Goal: Check status

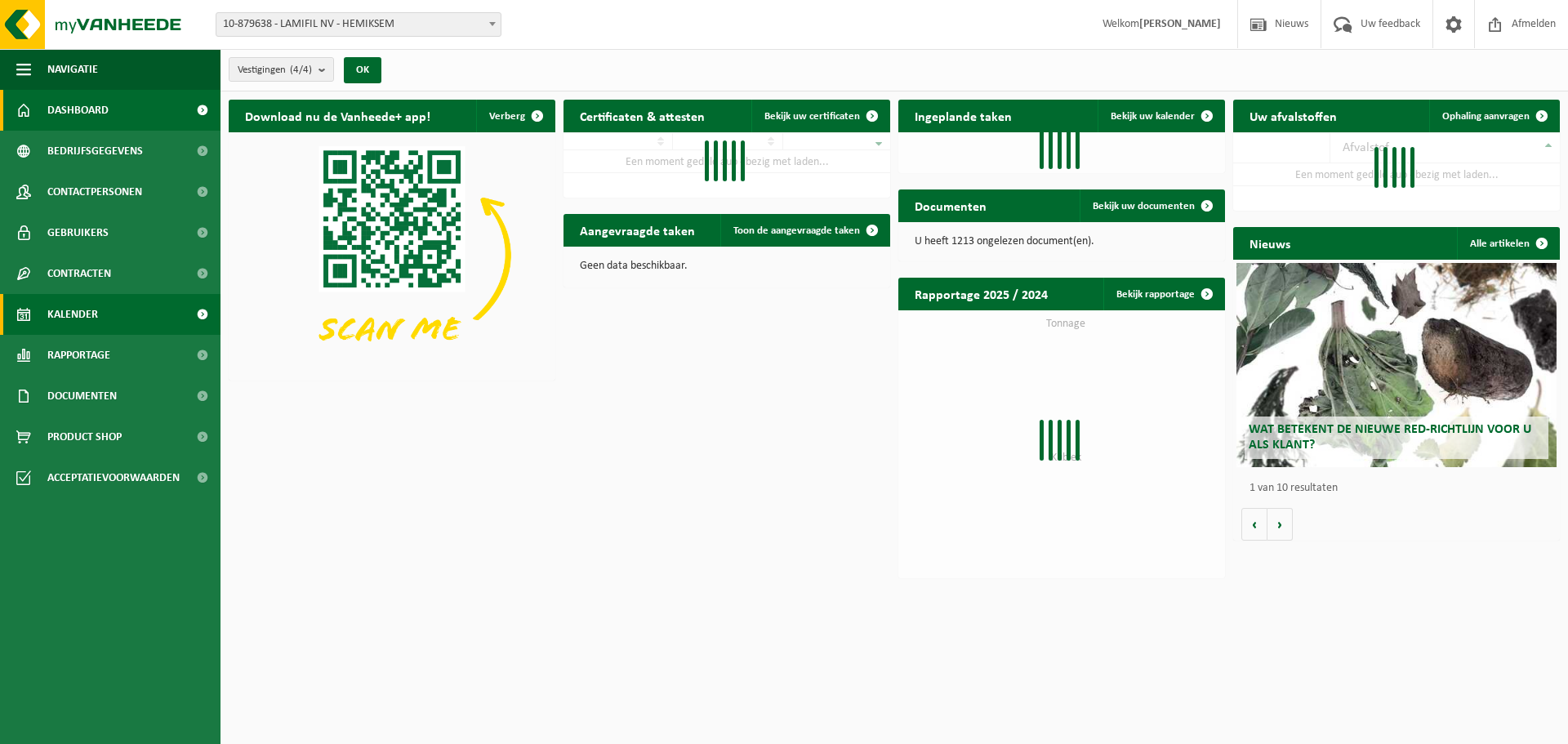
click at [31, 318] on link "Kalender" at bounding box center [110, 314] width 221 height 41
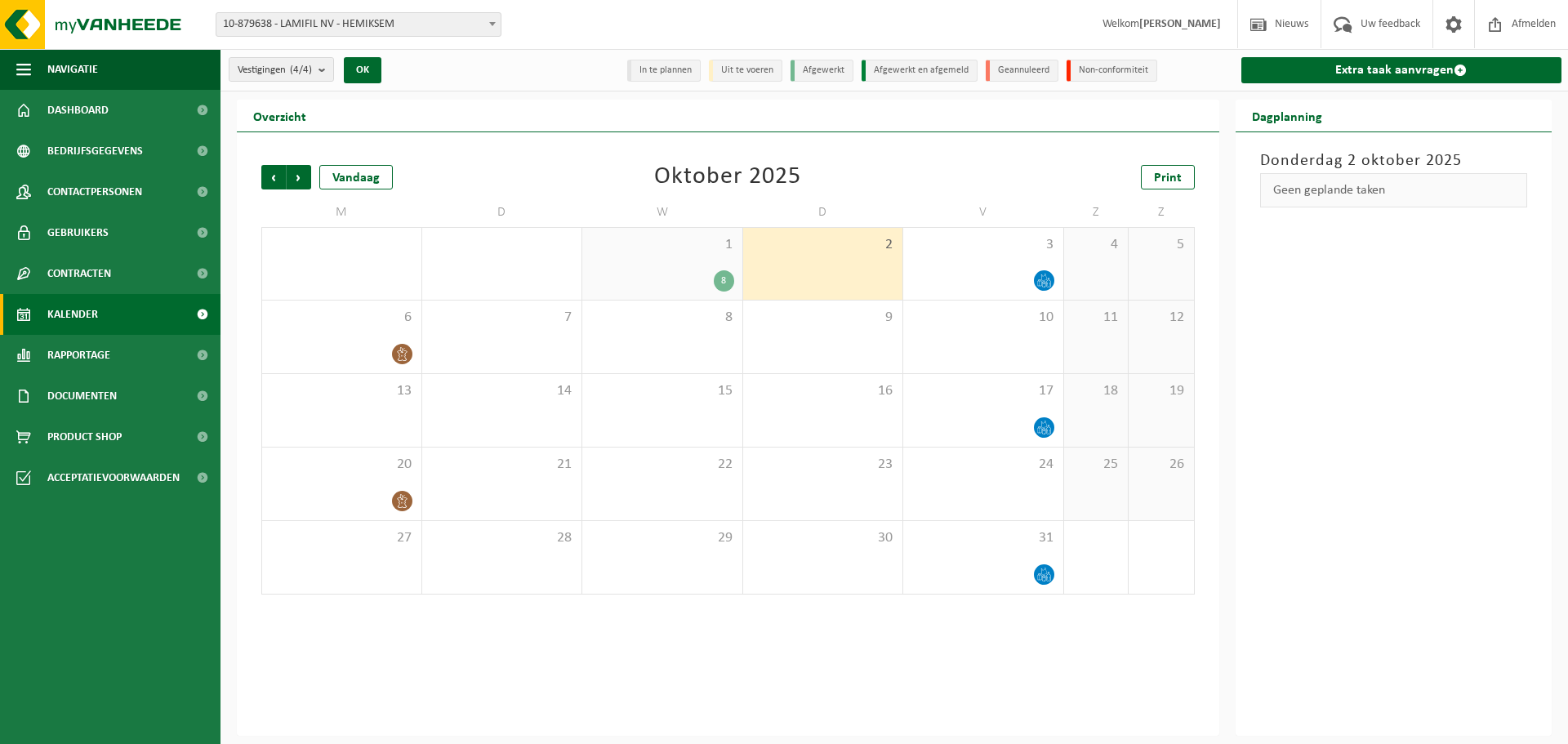
drag, startPoint x: 641, startPoint y: 256, endPoint x: 634, endPoint y: 276, distance: 21.2
click at [641, 257] on div "1 8" at bounding box center [662, 264] width 160 height 72
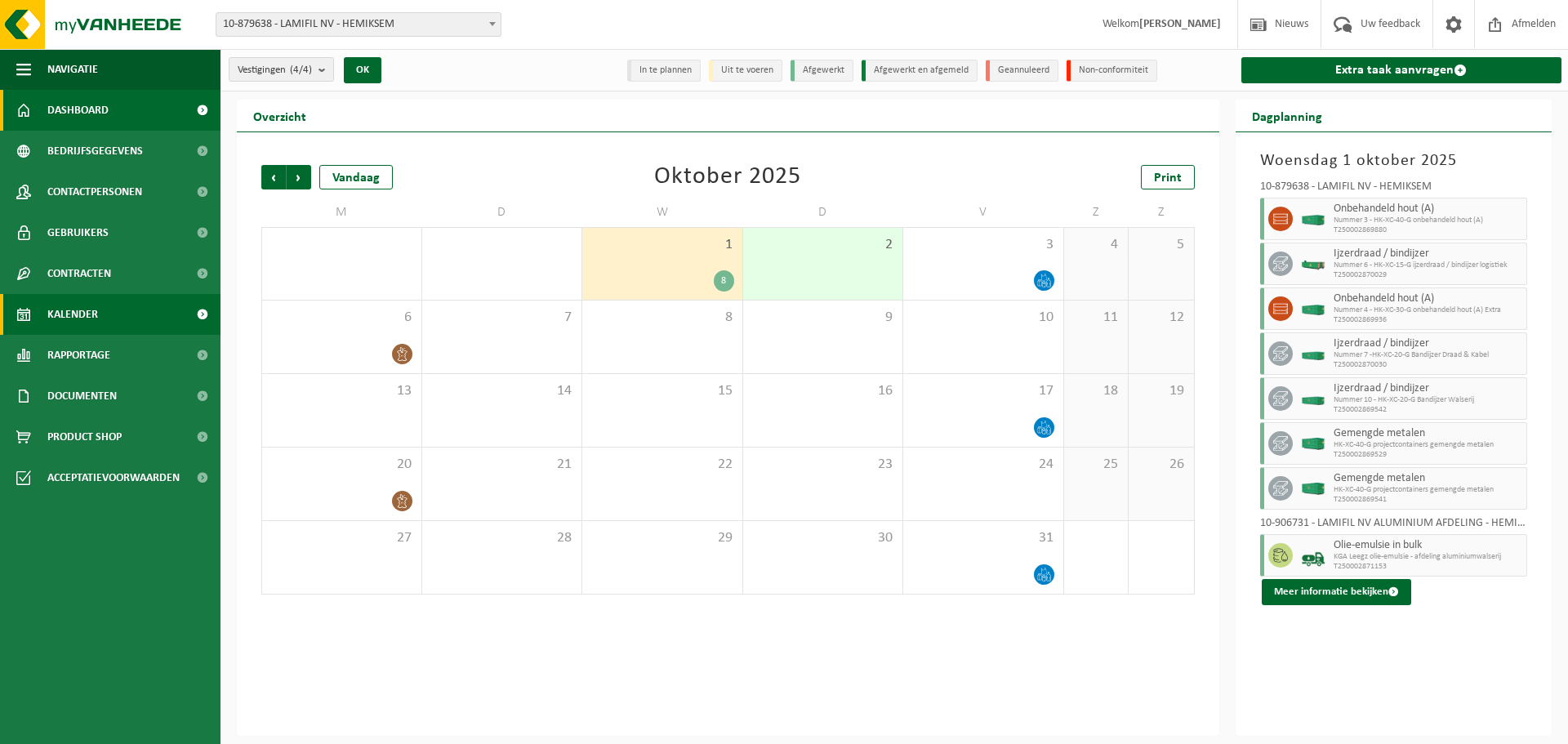
click at [83, 118] on span "Dashboard" at bounding box center [78, 109] width 61 height 41
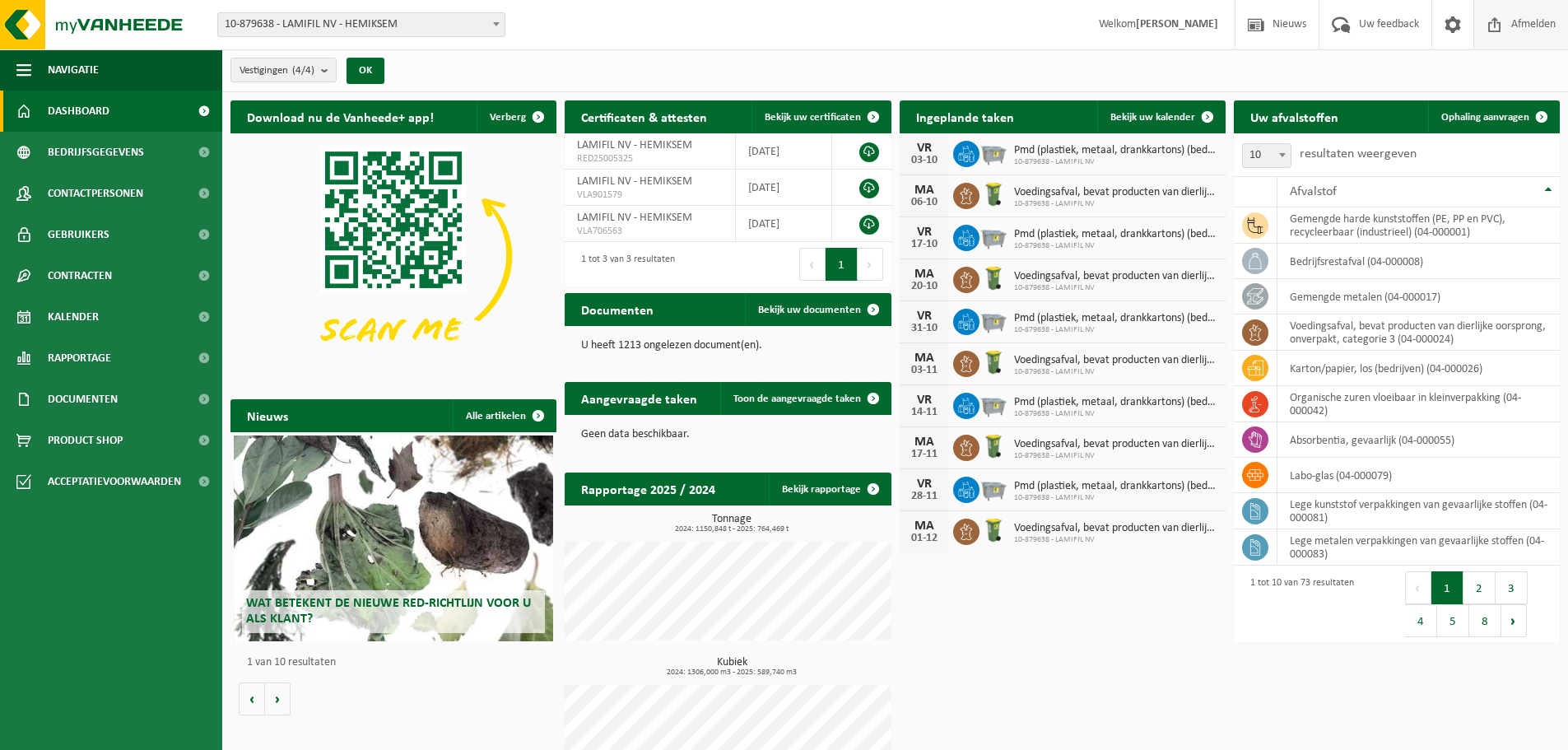
click at [1524, 24] on span "Afmelden" at bounding box center [1533, 24] width 53 height 48
